Goal: Use online tool/utility: Use online tool/utility

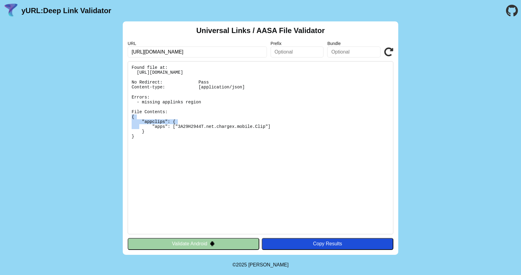
drag, startPoint x: 141, startPoint y: 101, endPoint x: 201, endPoint y: 103, distance: 59.7
click at [201, 103] on pre "Found file at: [URL][DOMAIN_NAME] No Redirect: Pass Content-type: [application/…" at bounding box center [261, 147] width 266 height 173
drag, startPoint x: 202, startPoint y: 103, endPoint x: 143, endPoint y: 102, distance: 59.1
click at [142, 103] on pre "Found file at: [URL][DOMAIN_NAME] No Redirect: Pass Content-type: [application/…" at bounding box center [261, 147] width 266 height 173
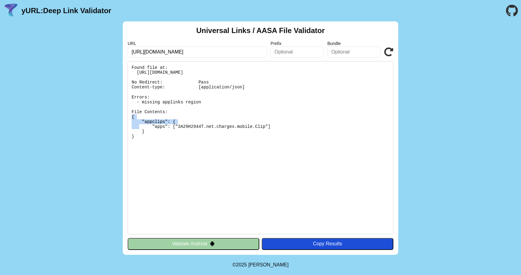
copy pre "missing applinks region"
click at [168, 240] on button "Validate Android" at bounding box center [194, 244] width 132 height 12
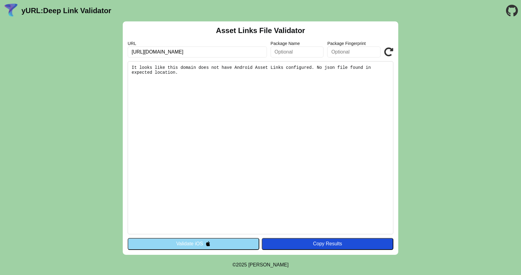
click at [165, 243] on button "Validate iOS" at bounding box center [194, 244] width 132 height 12
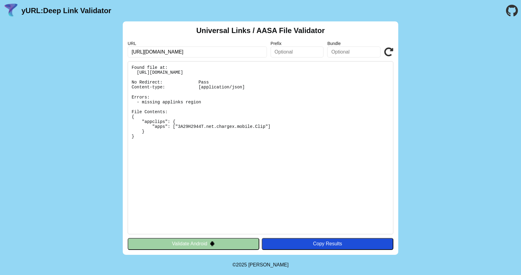
click at [259, 157] on pre "Found file at: [URL][DOMAIN_NAME] No Redirect: Pass Content-type: [application/…" at bounding box center [261, 147] width 266 height 173
